Goal: Use online tool/utility: Use online tool/utility

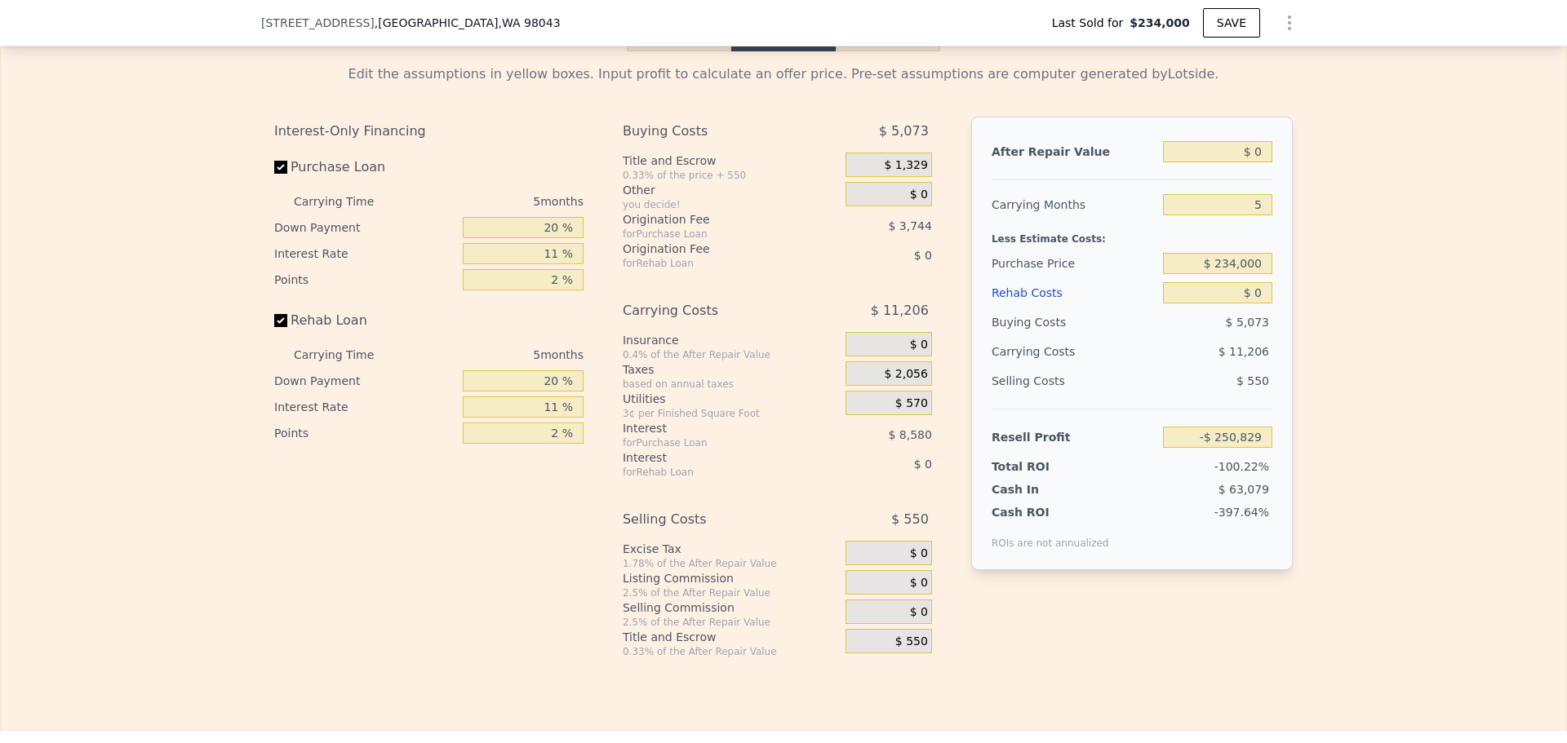
scroll to position [2606, 0]
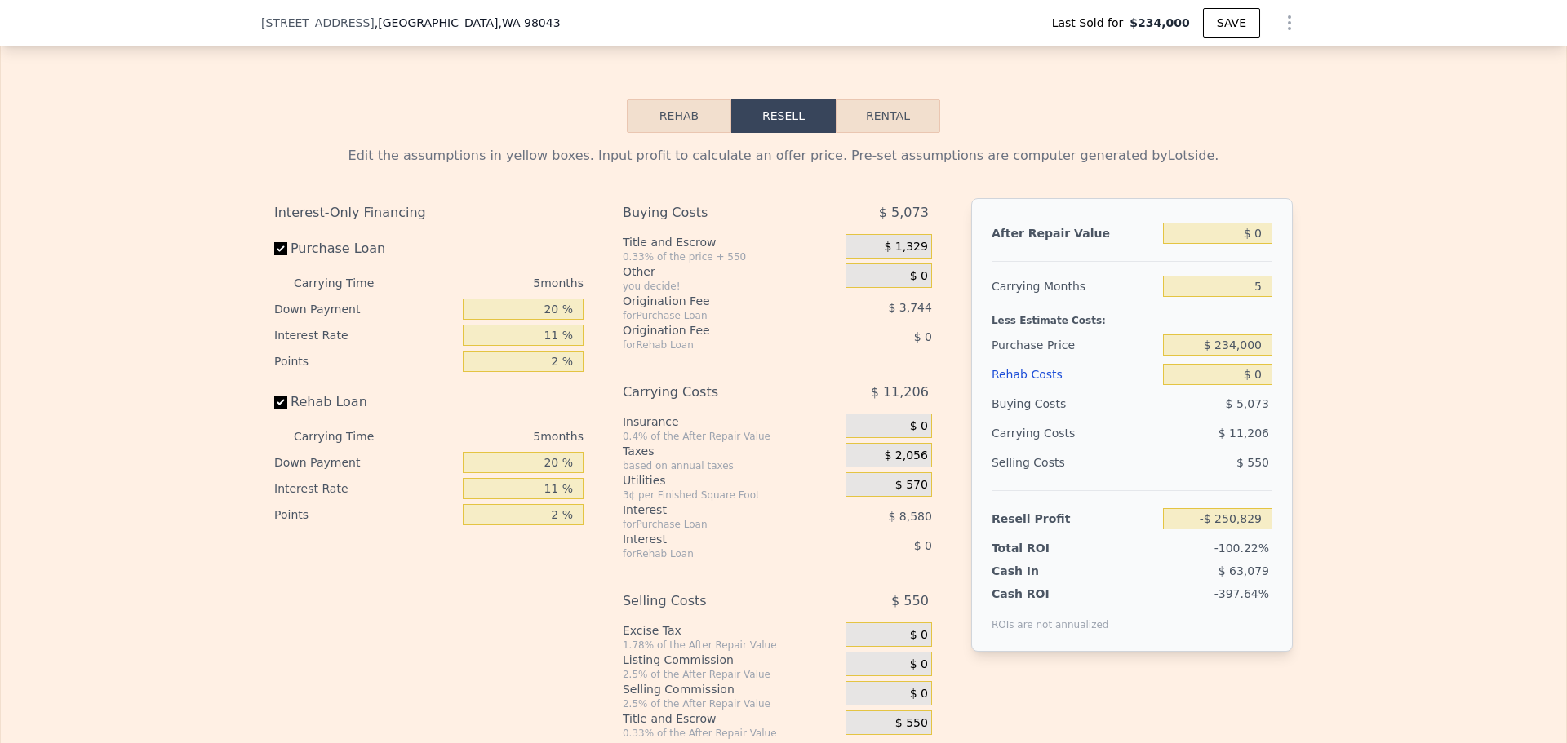
click at [886, 133] on button "Rental" at bounding box center [888, 116] width 104 height 34
select select "30"
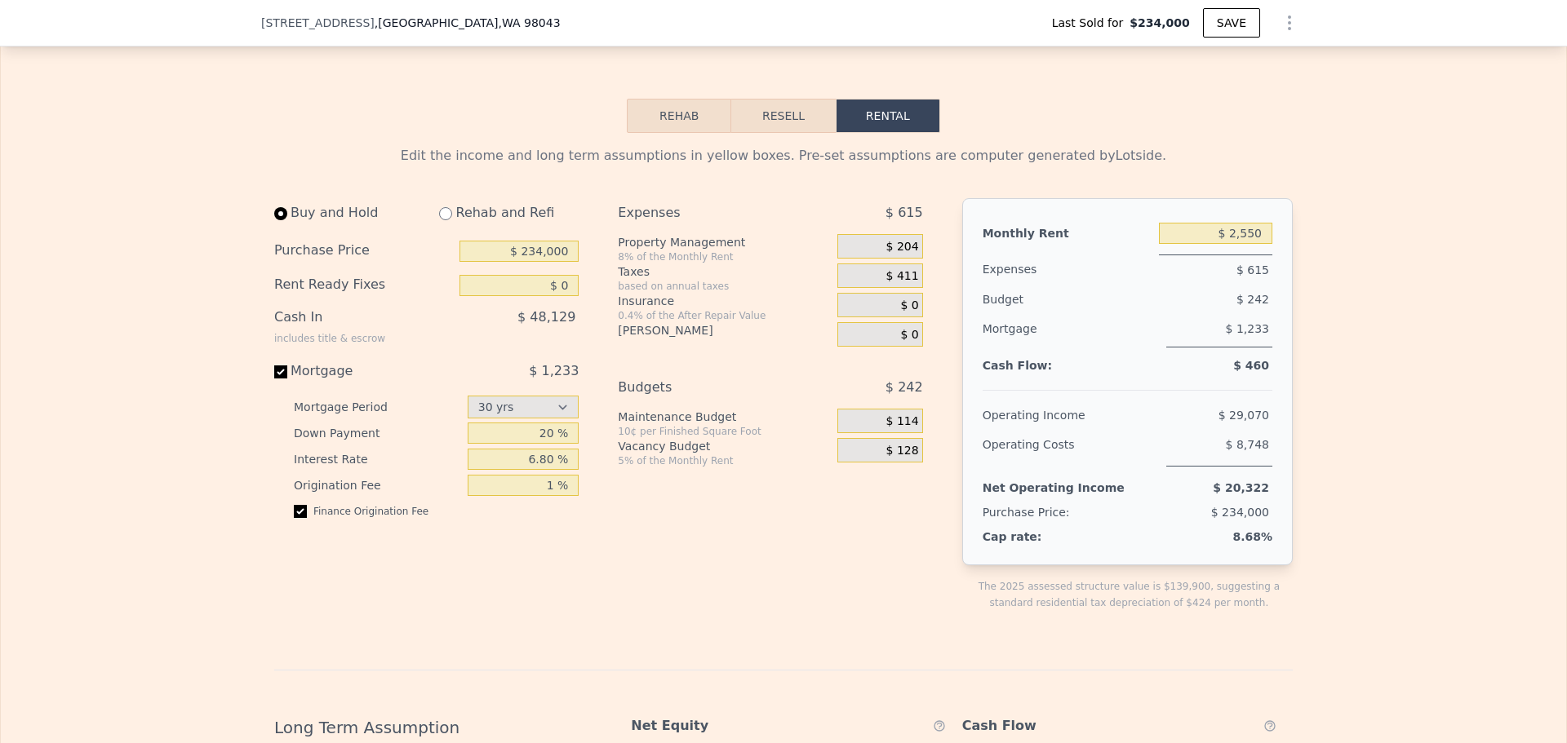
click at [802, 132] on button "Resell" at bounding box center [783, 116] width 104 height 34
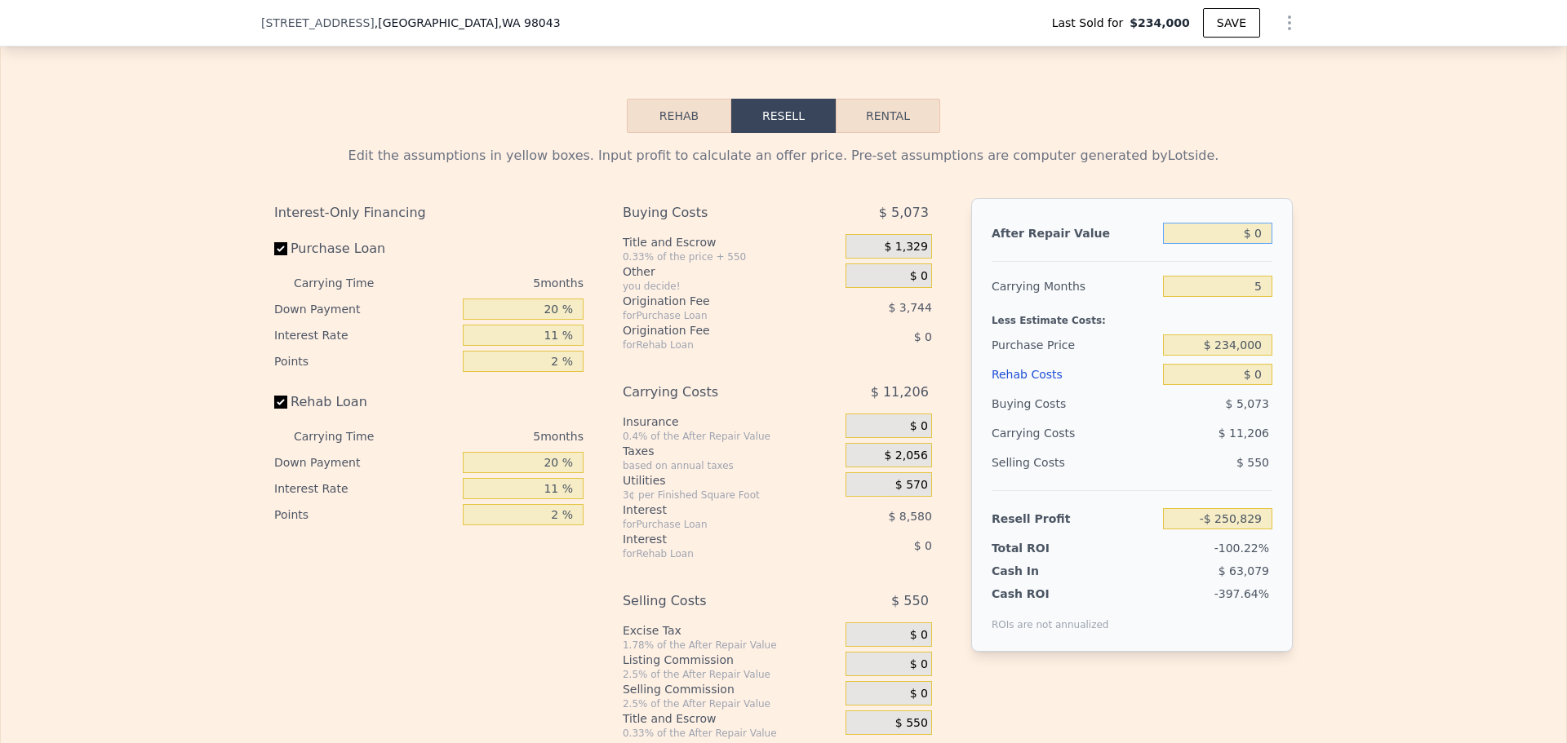
drag, startPoint x: 1248, startPoint y: 242, endPoint x: 1260, endPoint y: 242, distance: 12.2
click at [1260, 242] on input "$ 0" at bounding box center [1217, 233] width 109 height 21
drag, startPoint x: 1251, startPoint y: 246, endPoint x: 1264, endPoint y: 245, distance: 13.1
click at [1264, 244] on input "$ 000" at bounding box center [1217, 233] width 109 height 21
type input "$ 0"
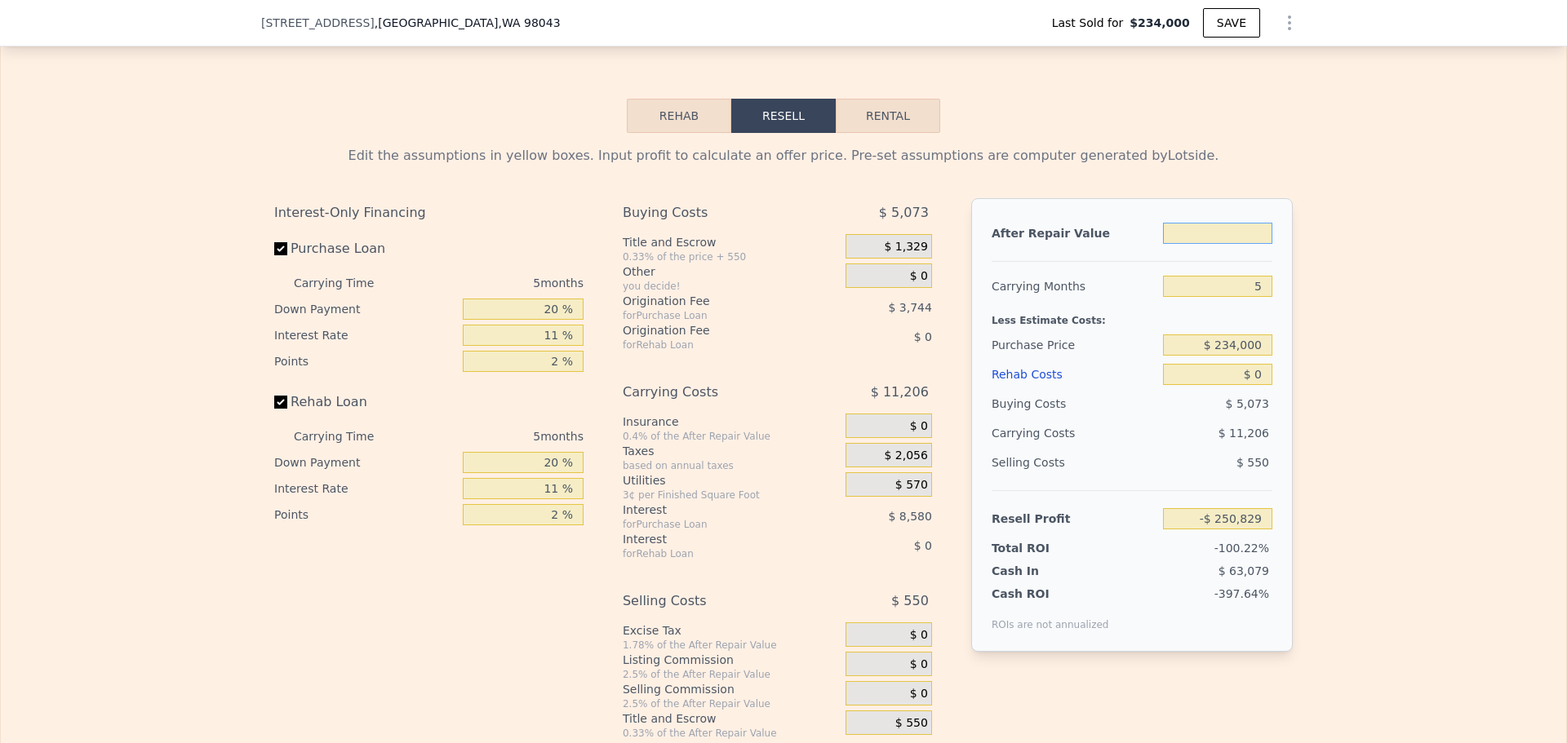
type input "$ 7"
type input "-$ 250,822"
type input "$ 70"
type input "-$ 250,764"
type input "$ 700"
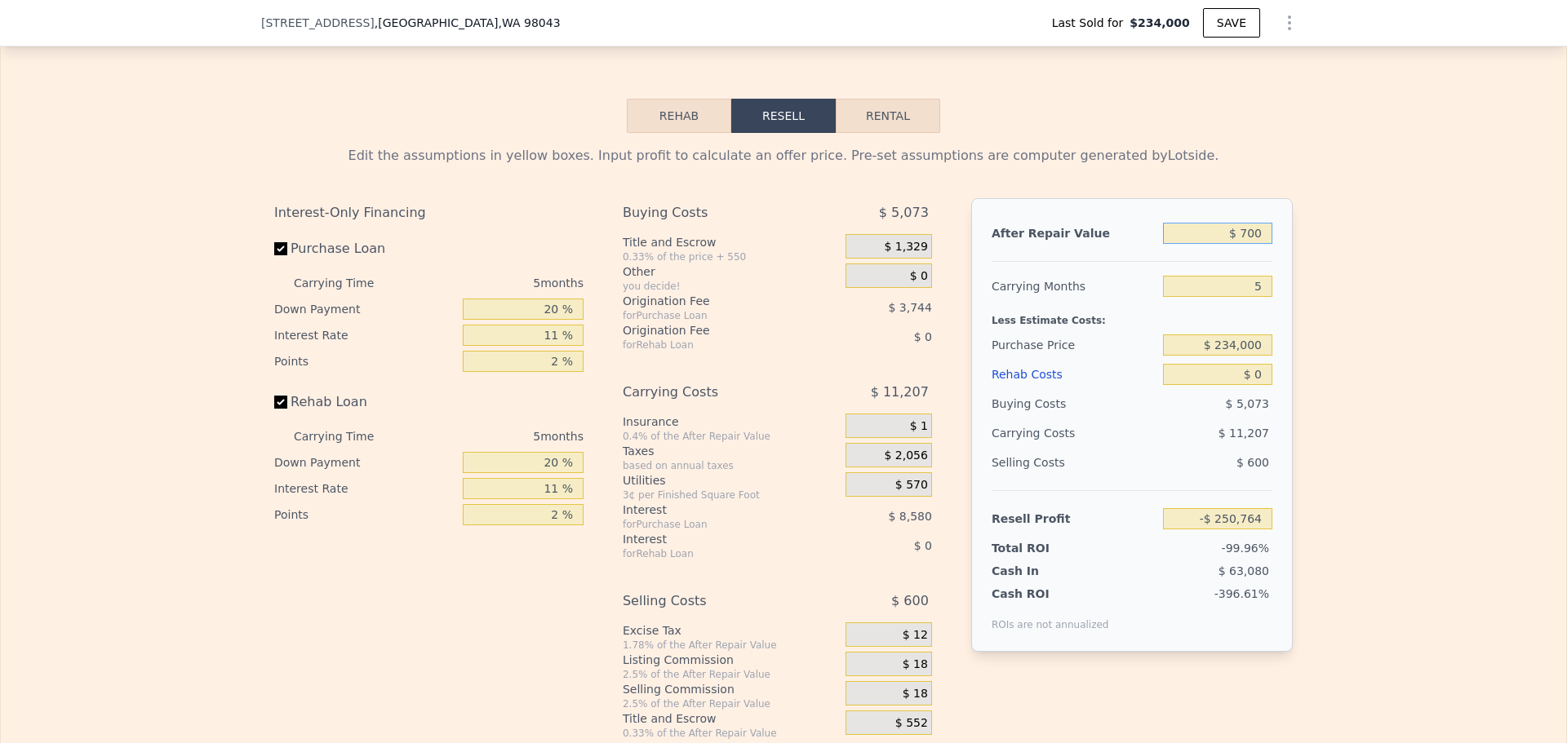
type input "-$ 250,180"
type input "$ 7,000"
type input "-$ 244,339"
type input "$ 70,000"
type input "-$ 185,925"
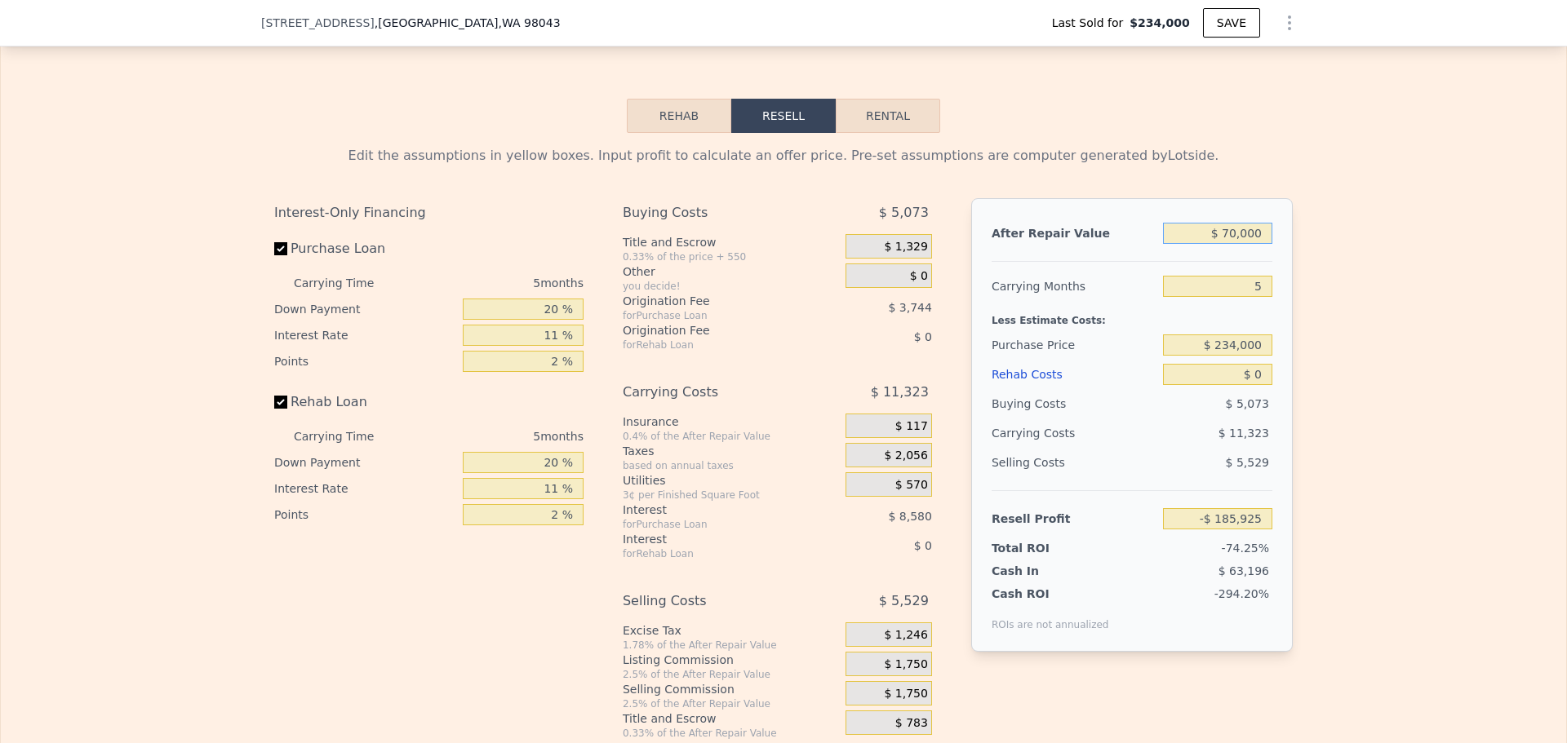
type input "$ 700,000"
type input "$ 398,213"
type input "$ 700,000"
drag, startPoint x: 1213, startPoint y: 354, endPoint x: 1288, endPoint y: 348, distance: 74.5
click at [1288, 348] on div "Edit the assumptions in yellow boxes. Input profit to calculate an offer price.…" at bounding box center [783, 436] width 1045 height 607
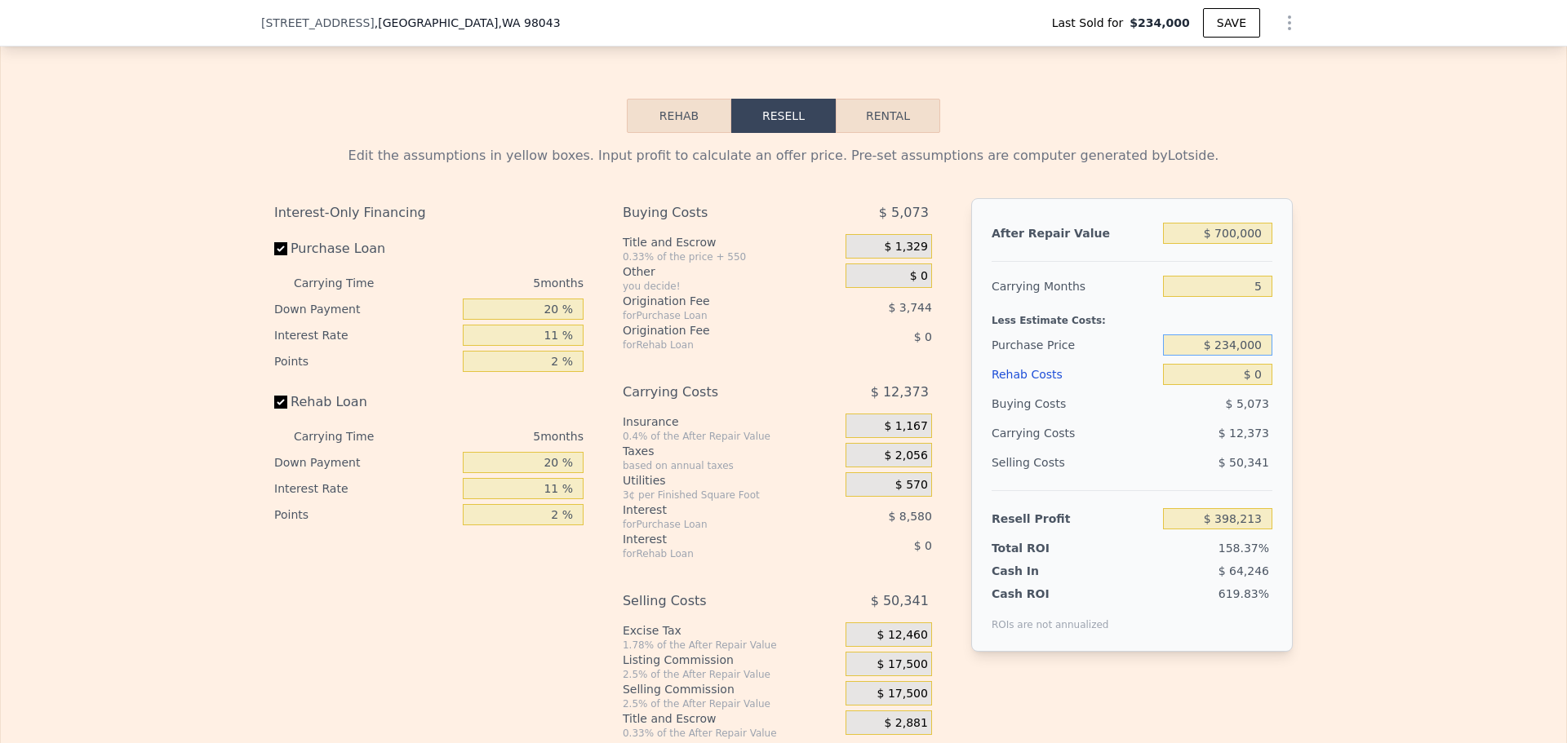
click at [1242, 344] on input "$ 234,000" at bounding box center [1217, 345] width 109 height 21
type input "$ 476,000"
click at [1245, 375] on input "$ 0" at bounding box center [1217, 374] width 109 height 21
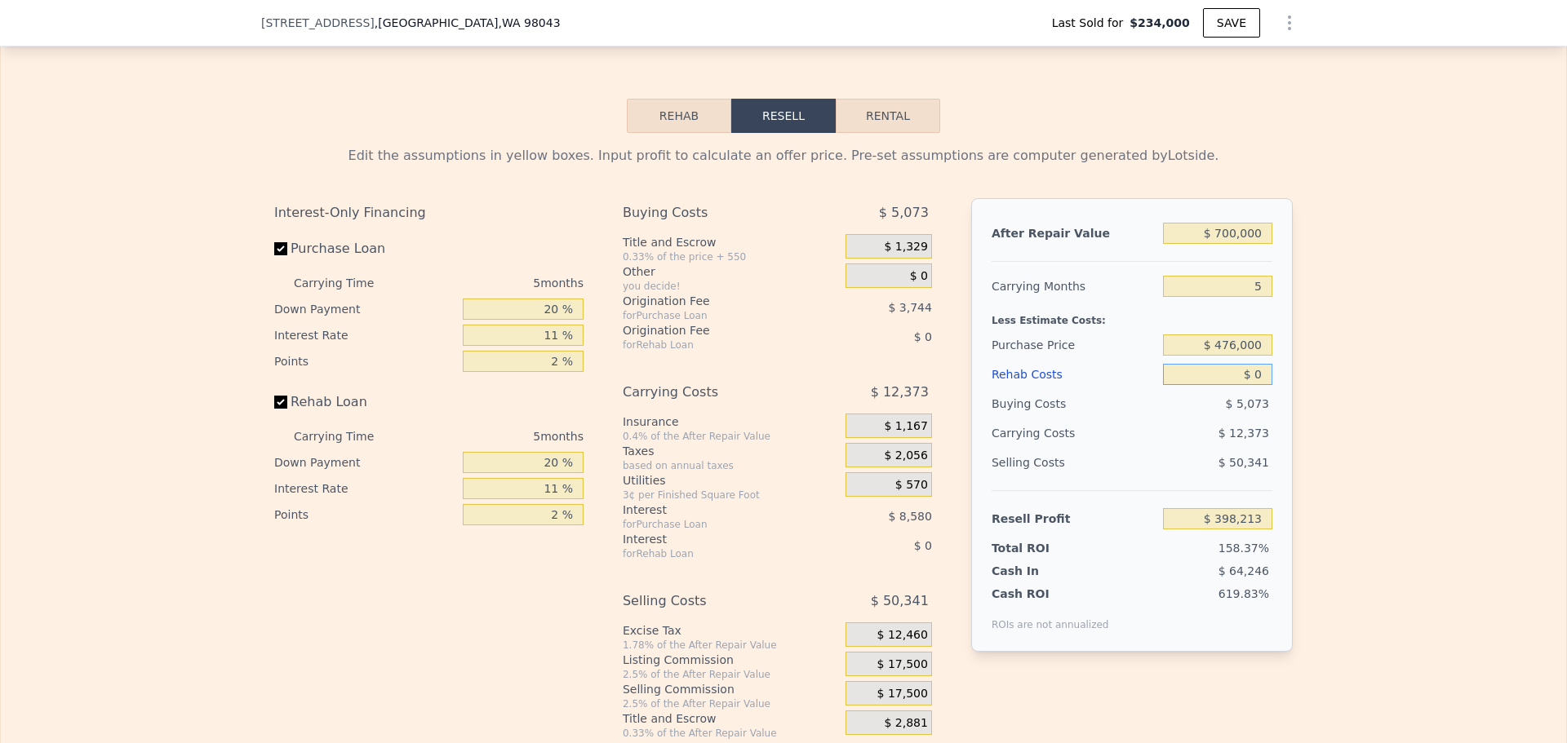
type input "$ 142,660"
click at [1256, 378] on input "$ 0" at bounding box center [1217, 374] width 109 height 21
type input "$ 1"
type input "$ 142,659"
type input "$ 1,215"
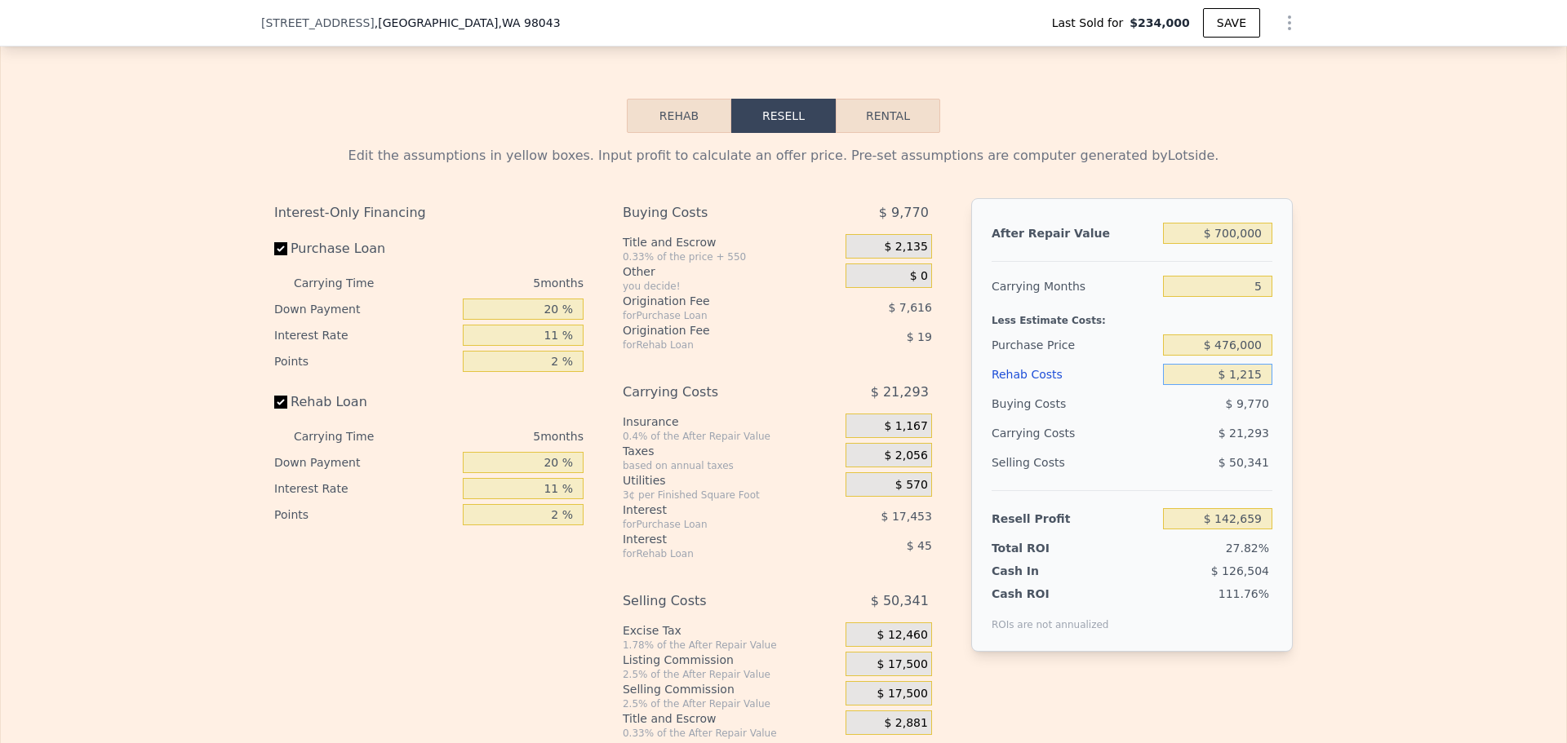
type input "$ 141,381"
type input "$ 12,150"
type input "$ 129,871"
type input "$ 121,500"
type input "$ 14,761"
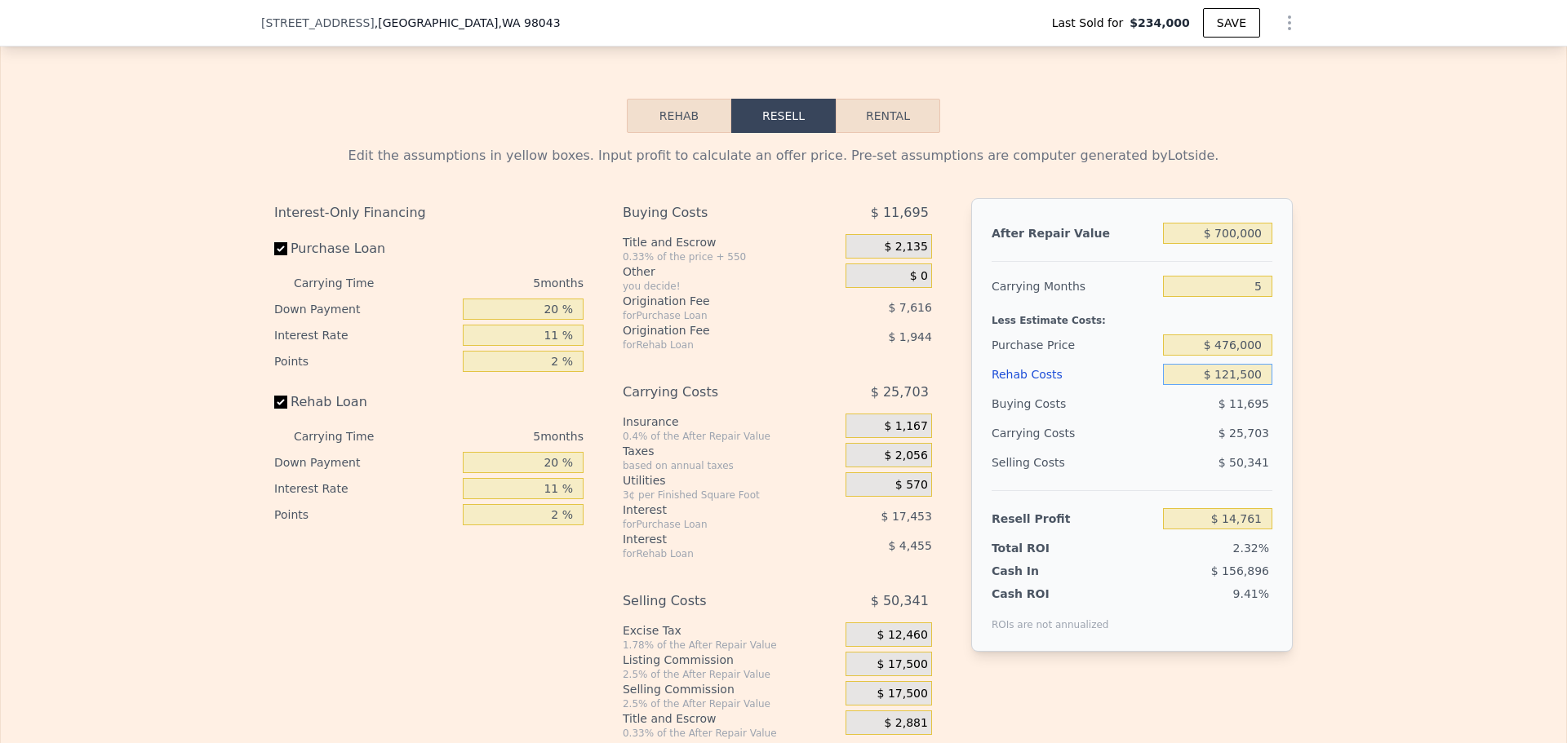
type input "$ 121,500"
click at [1350, 377] on div "Edit the assumptions in yellow boxes. Input profit to calculate an offer price.…" at bounding box center [783, 436] width 1565 height 607
drag, startPoint x: 1213, startPoint y: 351, endPoint x: 1271, endPoint y: 353, distance: 57.2
click at [1271, 353] on div "After Repair Value $ 700,000 Carrying Months 5 Less Estimate Costs: Purchase Pr…" at bounding box center [1132, 425] width 322 height 454
click at [1223, 244] on input "$ 700,000" at bounding box center [1217, 233] width 109 height 21
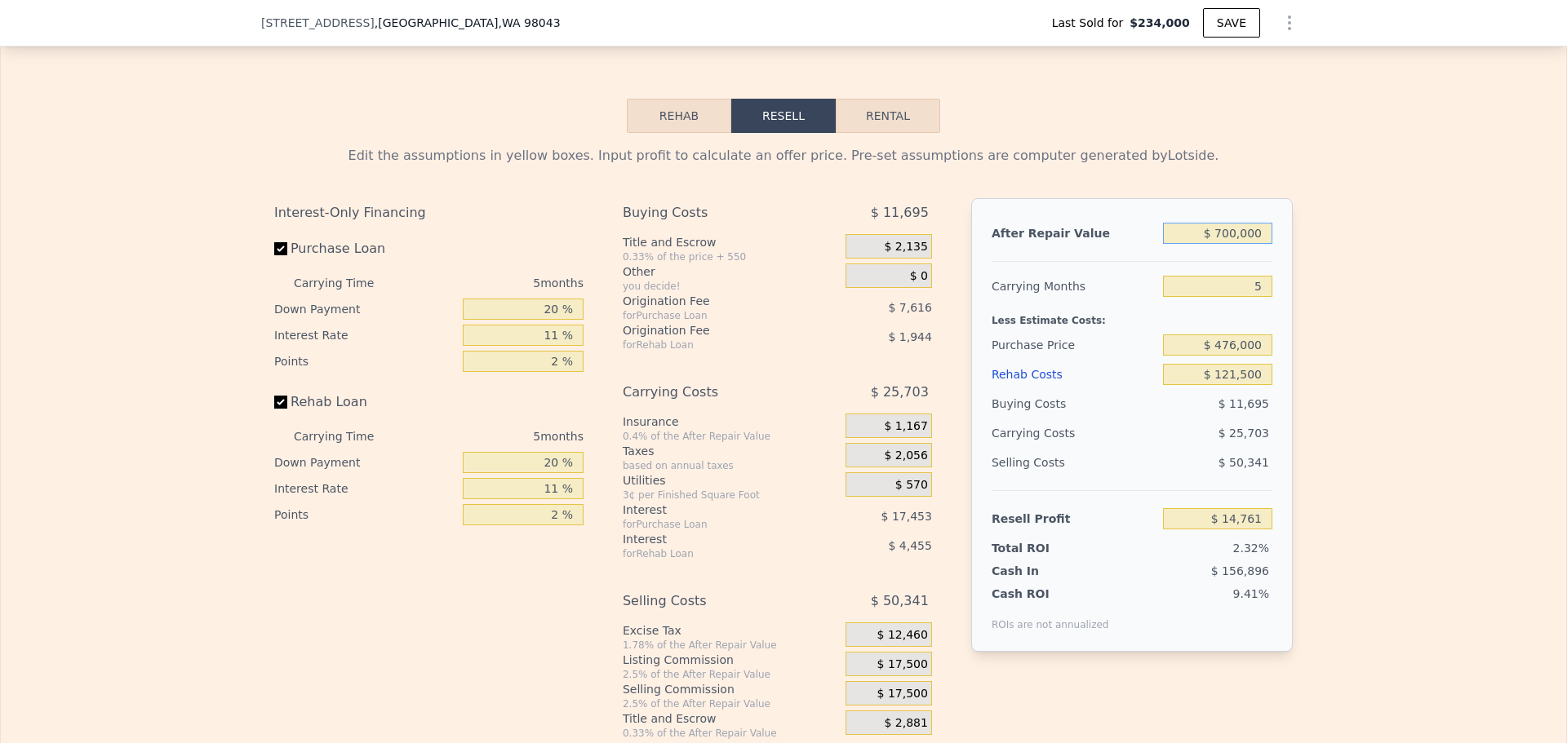
click at [1223, 244] on input "$ 700,000" at bounding box center [1217, 233] width 109 height 21
type input "$ 7"
type input "-$ 634,274"
type input "$ 77"
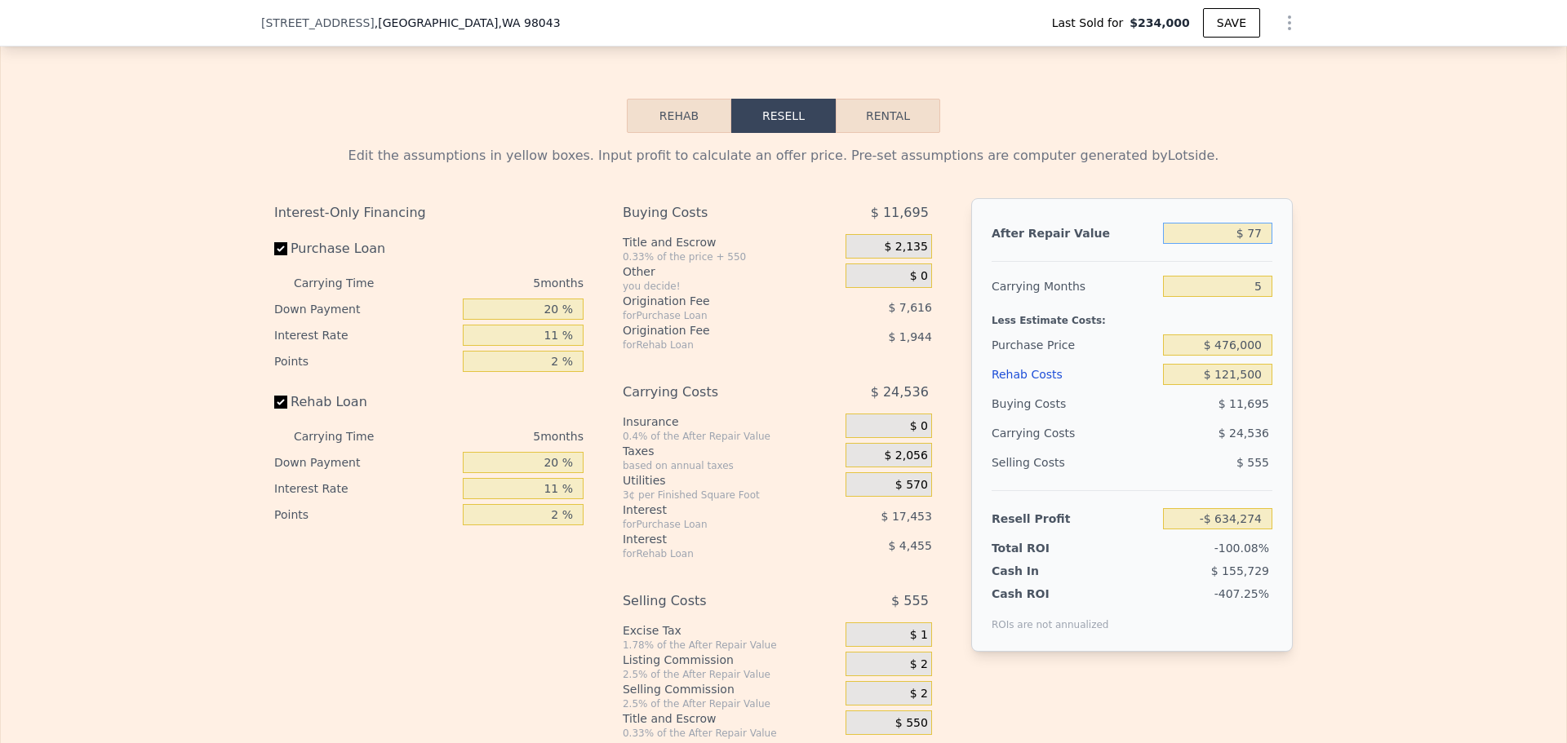
type input "-$ 634,209"
type input "$ 775"
type input "-$ 633,562"
type input "$ 7,750"
type input "-$ 627,096"
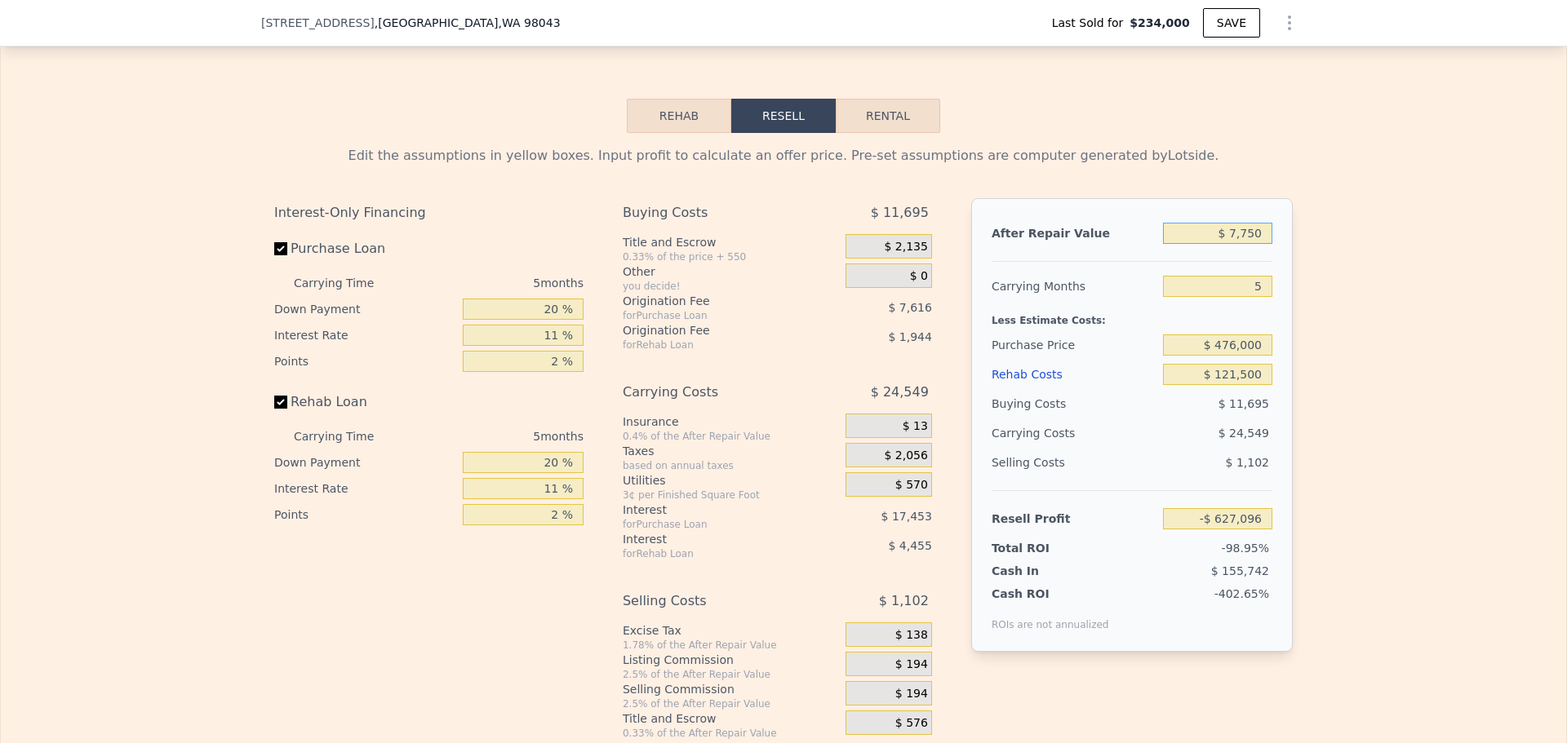
type input "$ 77,500"
type input "-$ 562,424"
type input "$ 775,000"
type input "$ 84,301"
type input "$ 775,000"
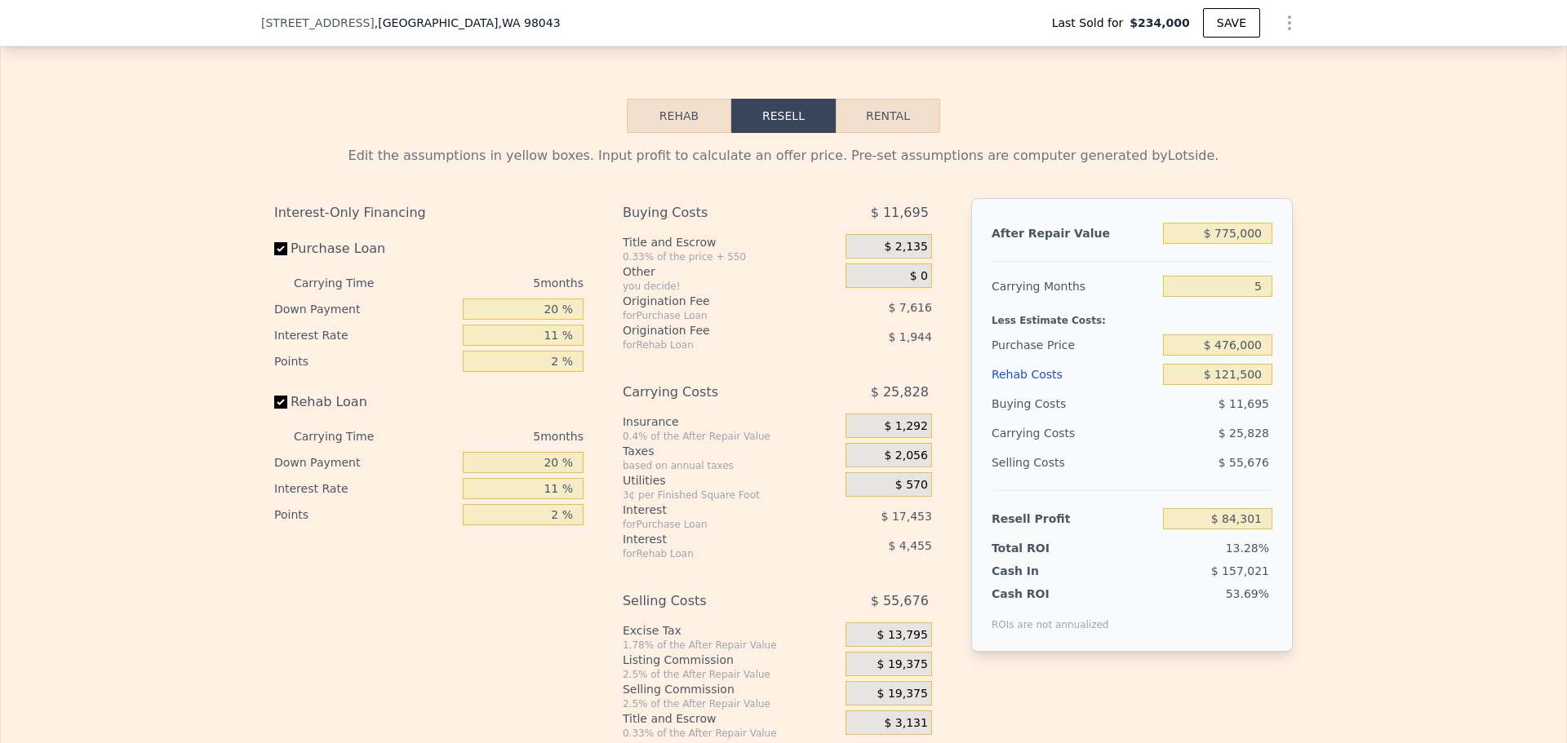
click at [1471, 353] on div "Edit the assumptions in yellow boxes. Input profit to calculate an offer price.…" at bounding box center [783, 436] width 1565 height 607
